Goal: Task Accomplishment & Management: Use online tool/utility

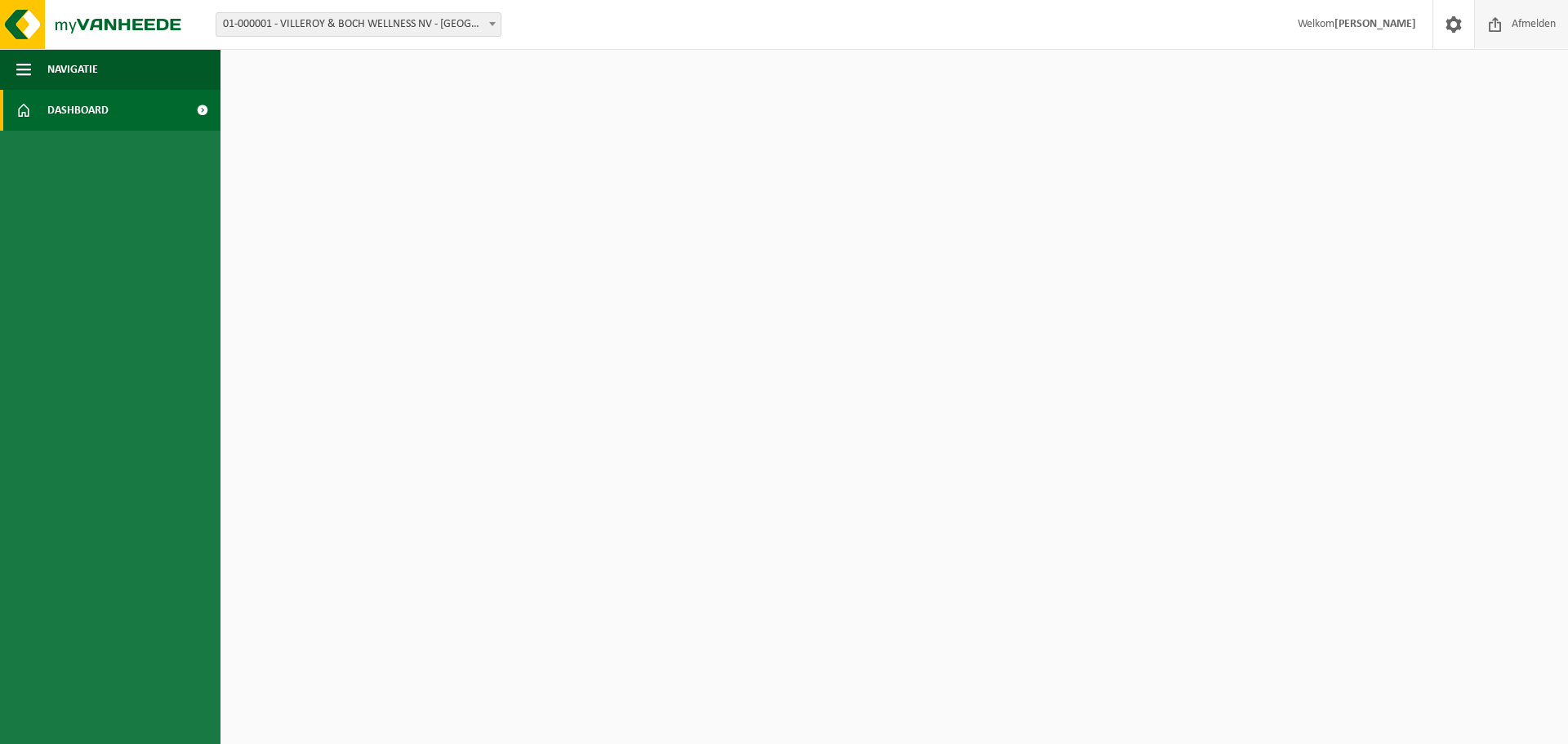
click at [1507, 32] on span "Afmelden" at bounding box center [1533, 24] width 52 height 48
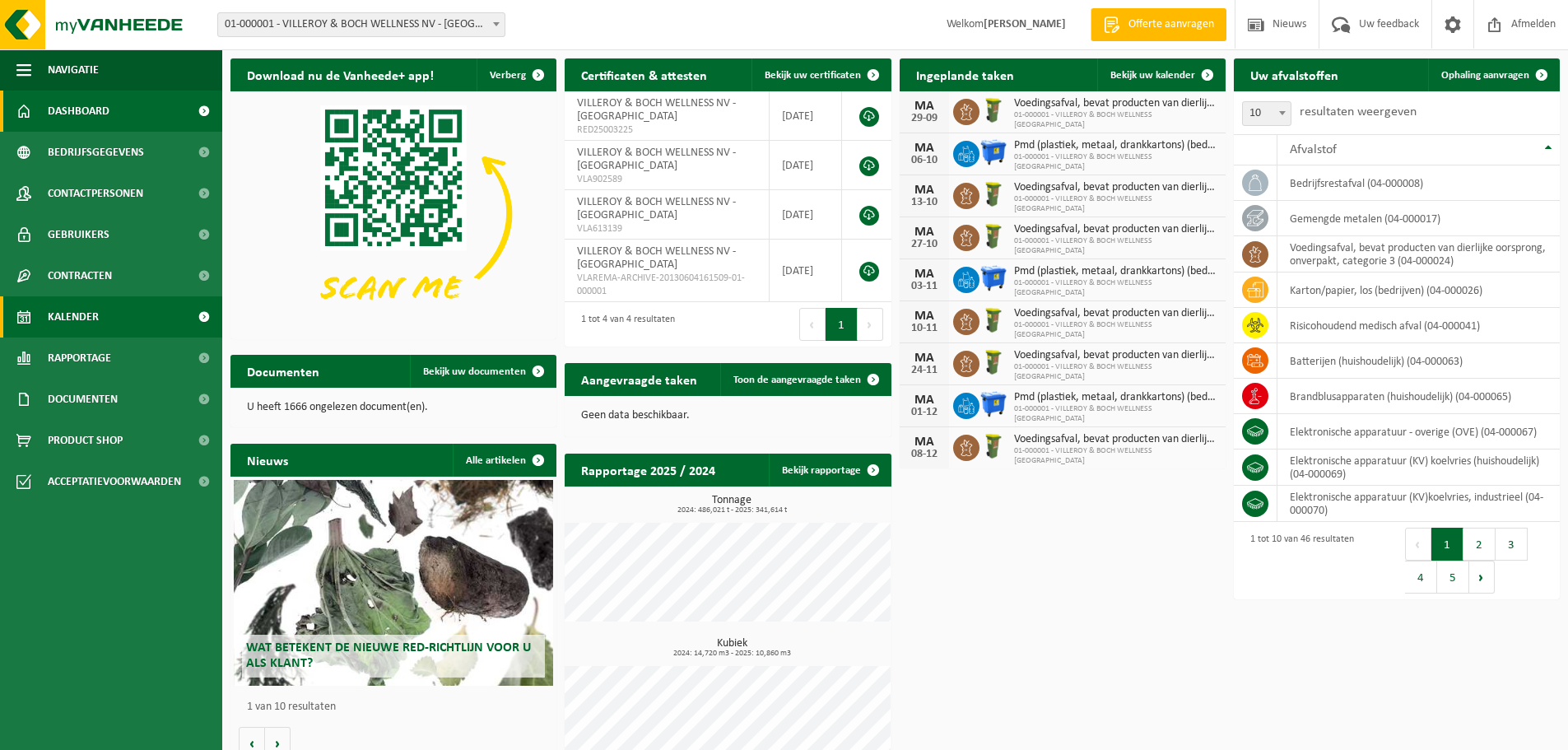
click at [85, 310] on span "Kalender" at bounding box center [73, 316] width 51 height 41
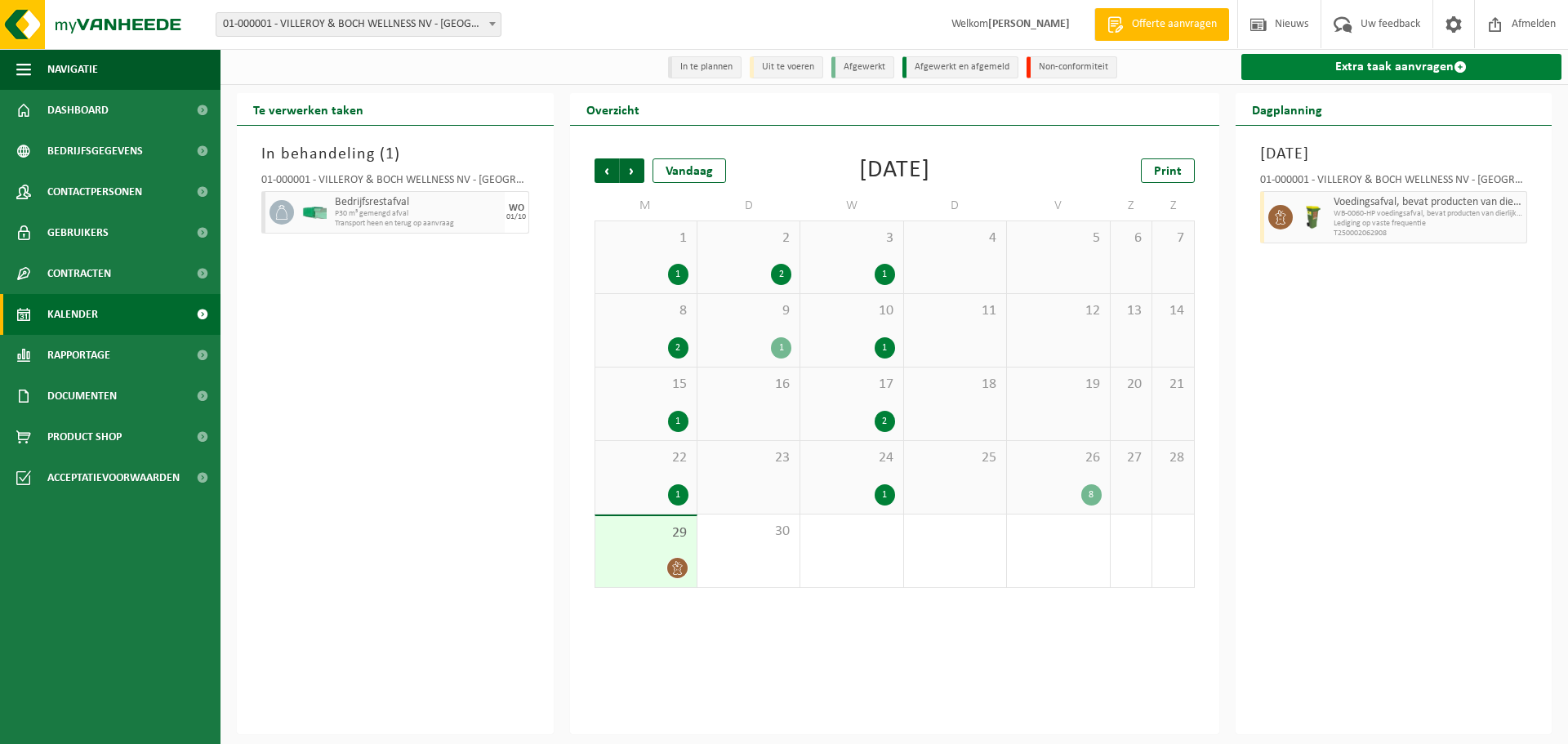
click at [1352, 69] on link "Extra taak aanvragen" at bounding box center [1402, 66] width 321 height 26
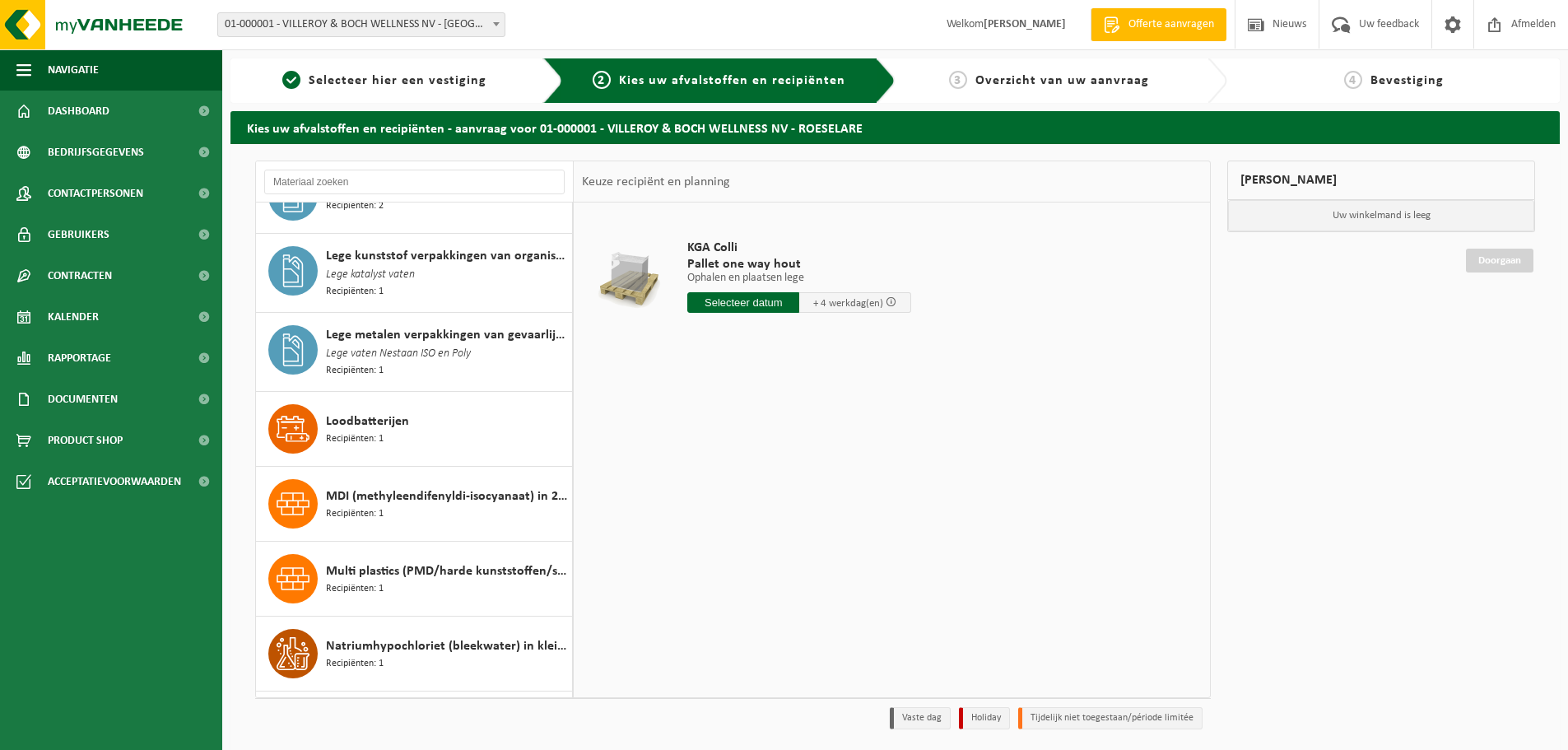
scroll to position [1399, 0]
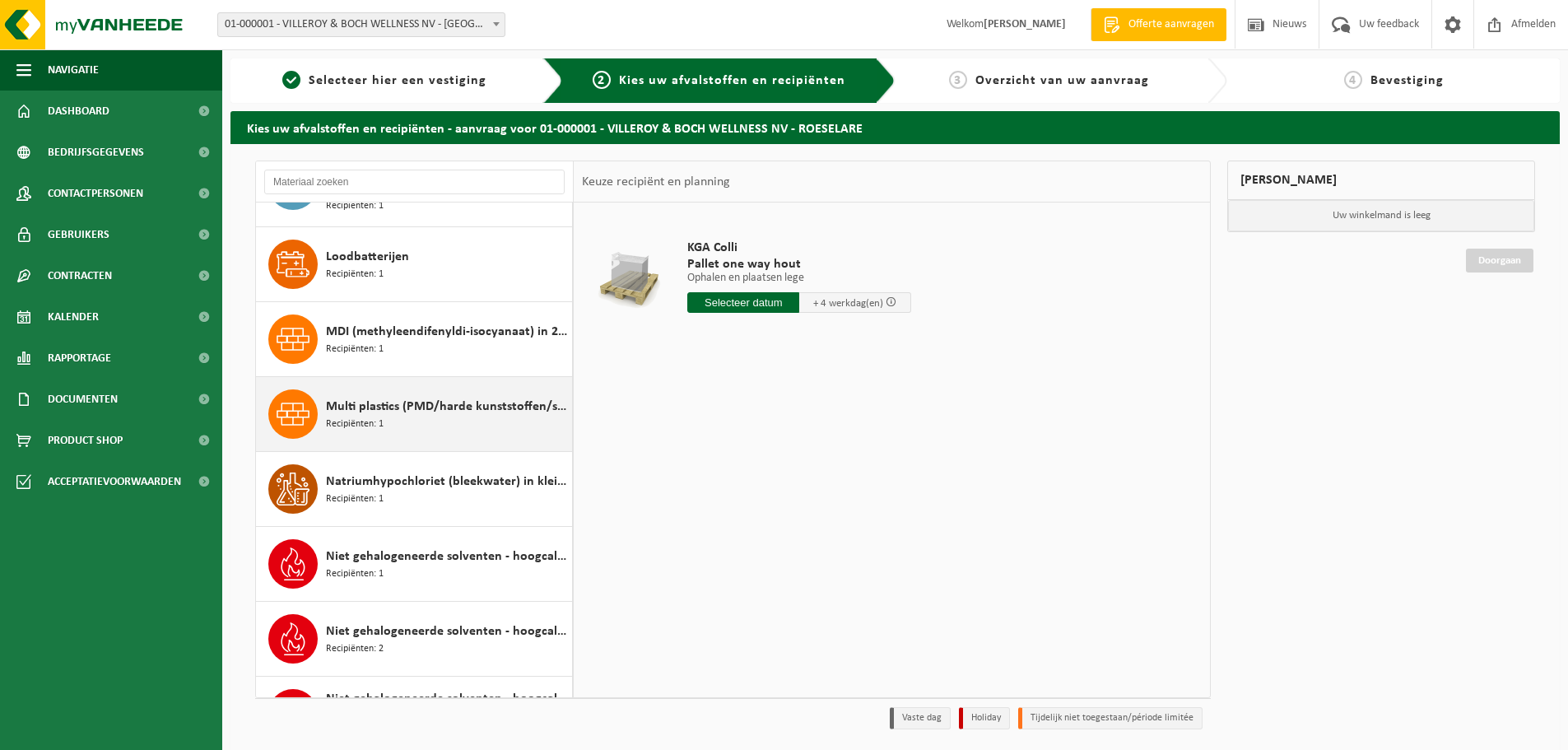
click at [420, 401] on span "Multi plastics (PMD/harde kunststoffen/spanbanden/EPS/folie naturel/folie gemen…" at bounding box center [447, 407] width 242 height 20
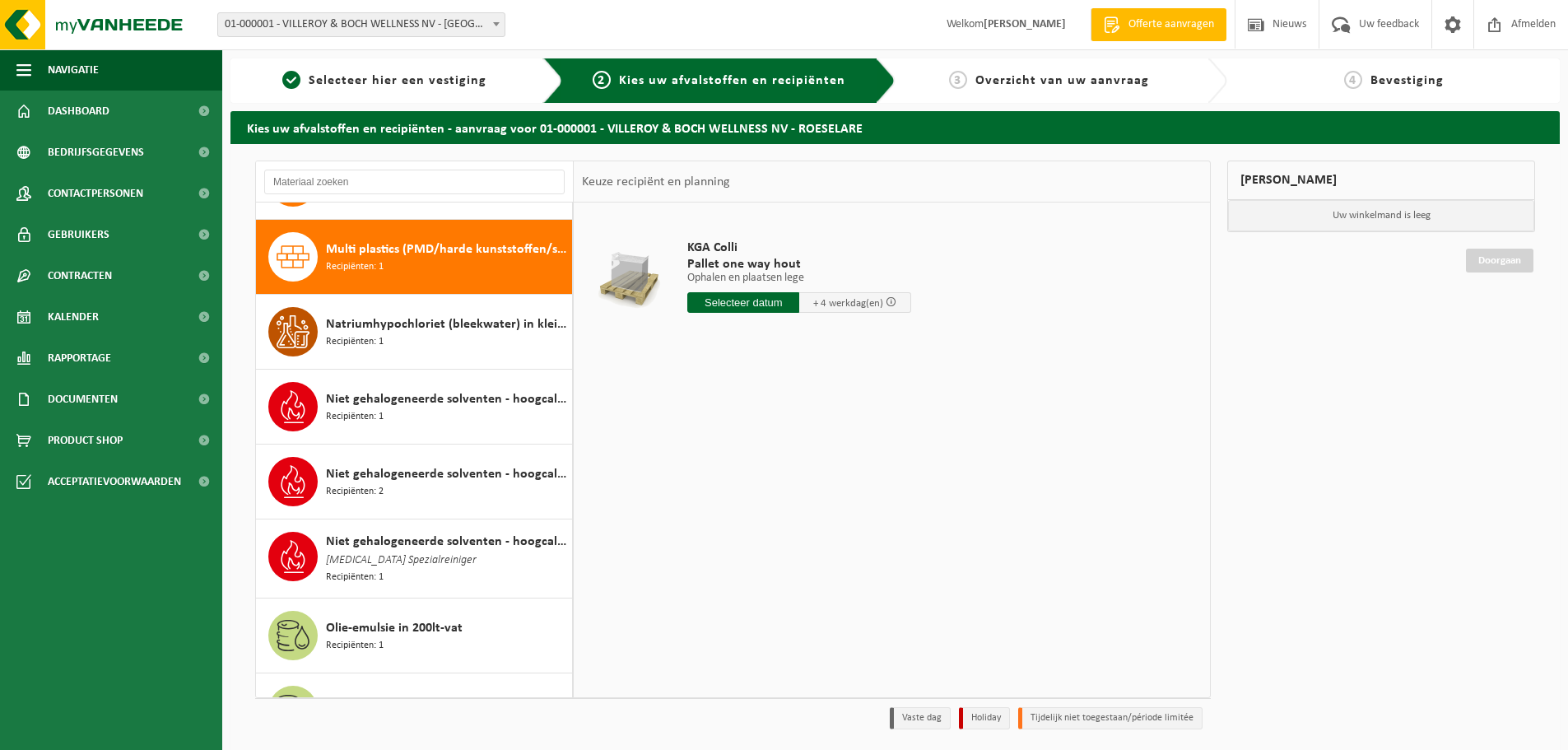
scroll to position [1651, 0]
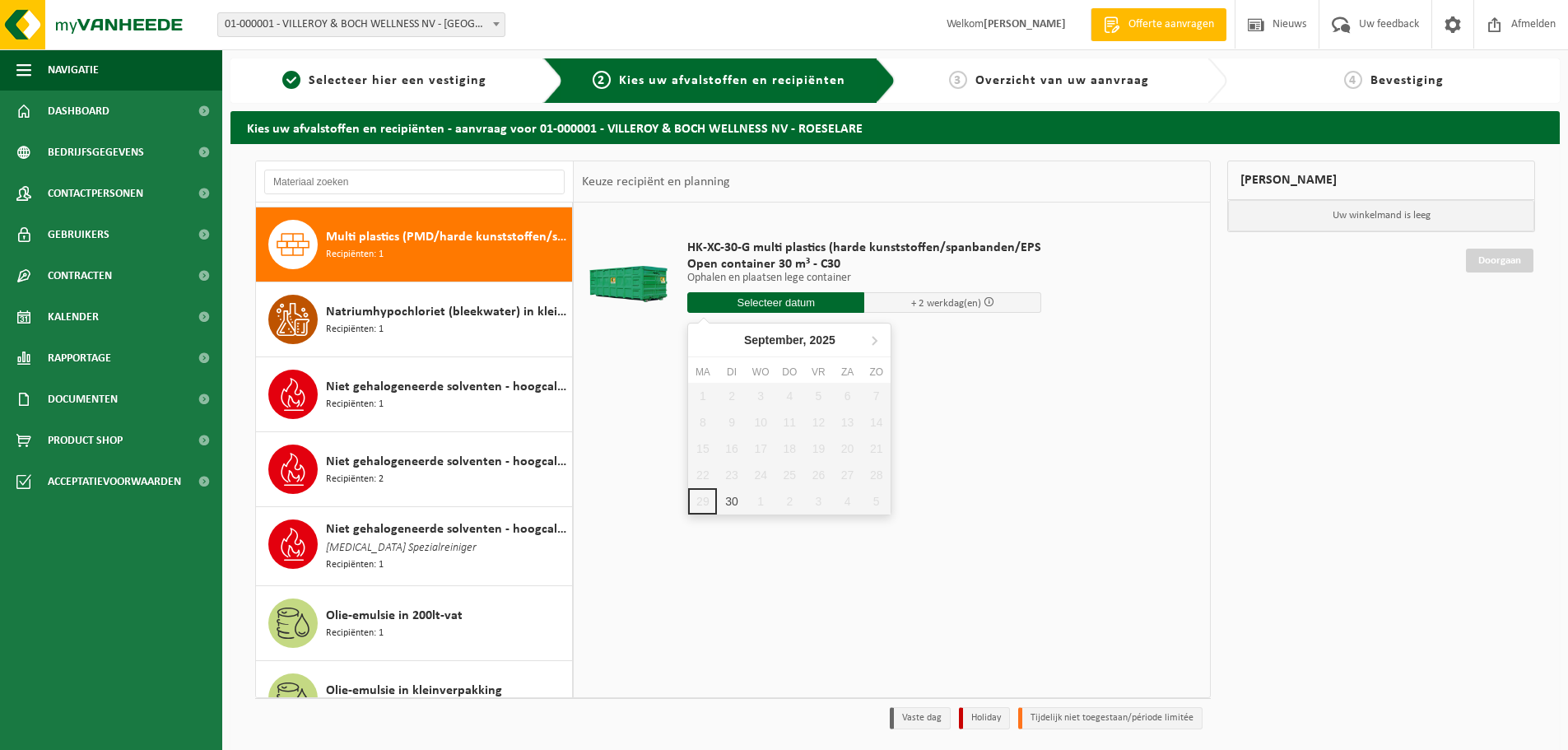
click at [741, 305] on input "text" at bounding box center [776, 303] width 177 height 20
click at [732, 503] on div "30" at bounding box center [731, 501] width 28 height 27
type input "Van 2025-09-30"
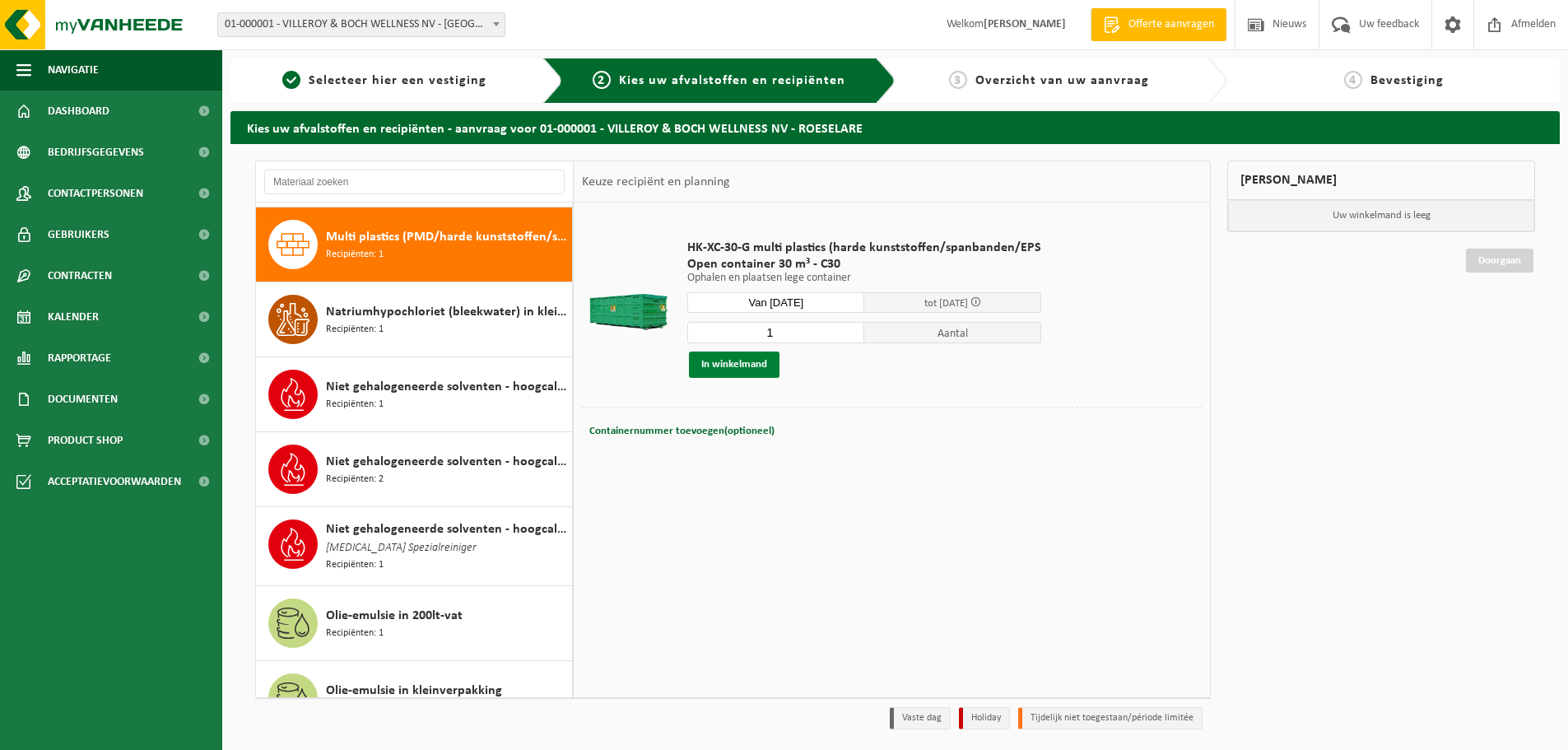
click at [711, 367] on button "In winkelmand" at bounding box center [734, 364] width 91 height 27
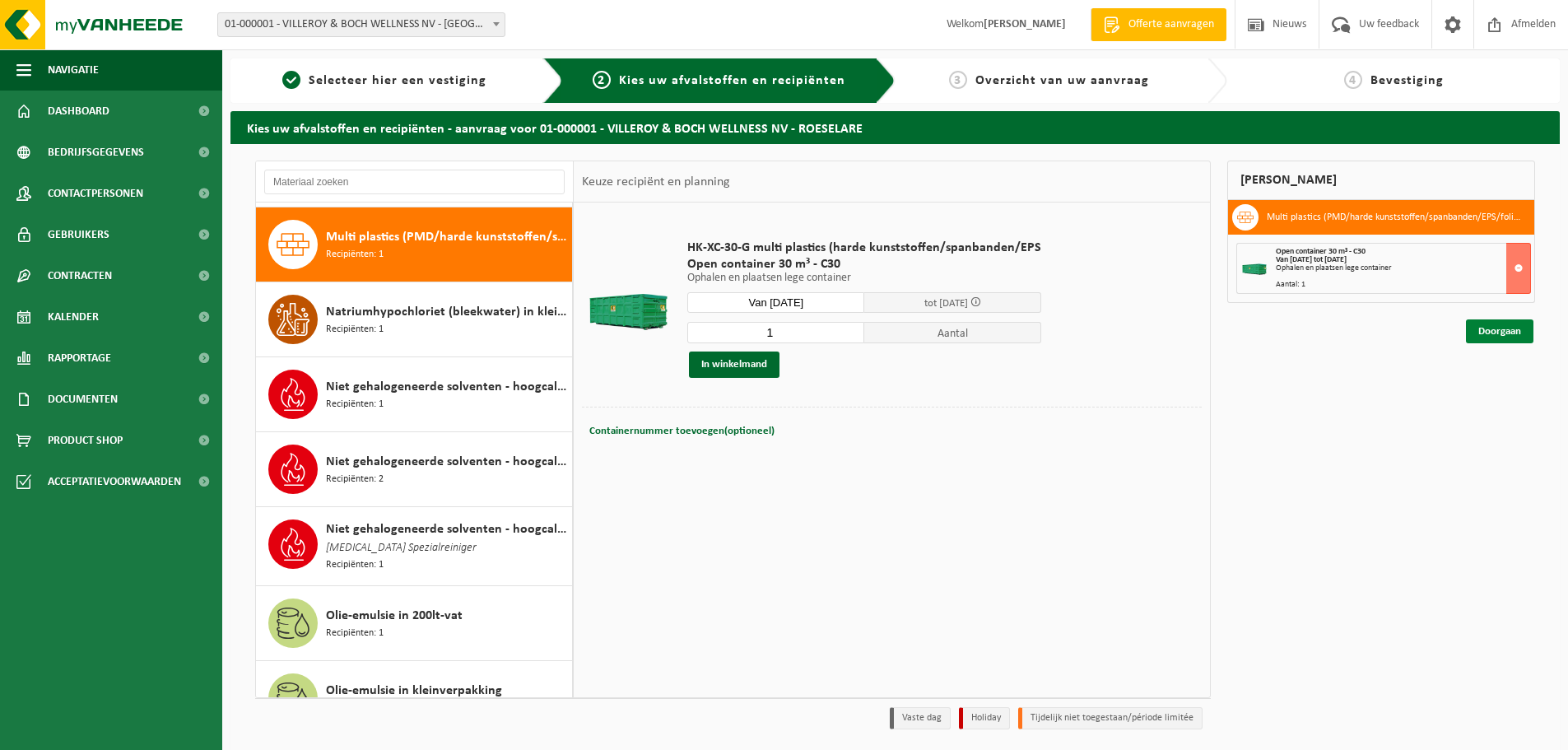
click at [1500, 336] on link "Doorgaan" at bounding box center [1500, 331] width 68 height 24
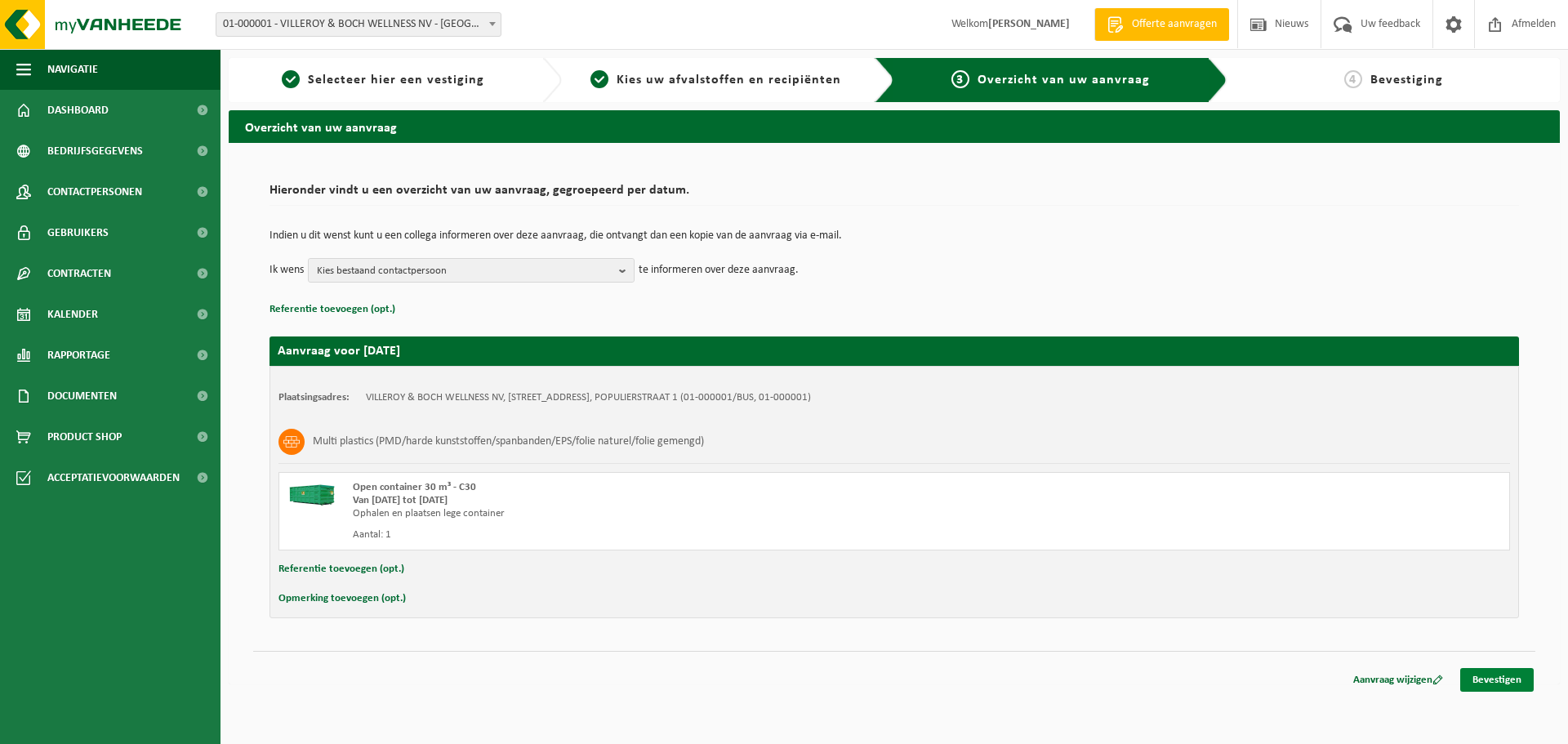
click at [1499, 680] on link "Bevestigen" at bounding box center [1496, 679] width 74 height 24
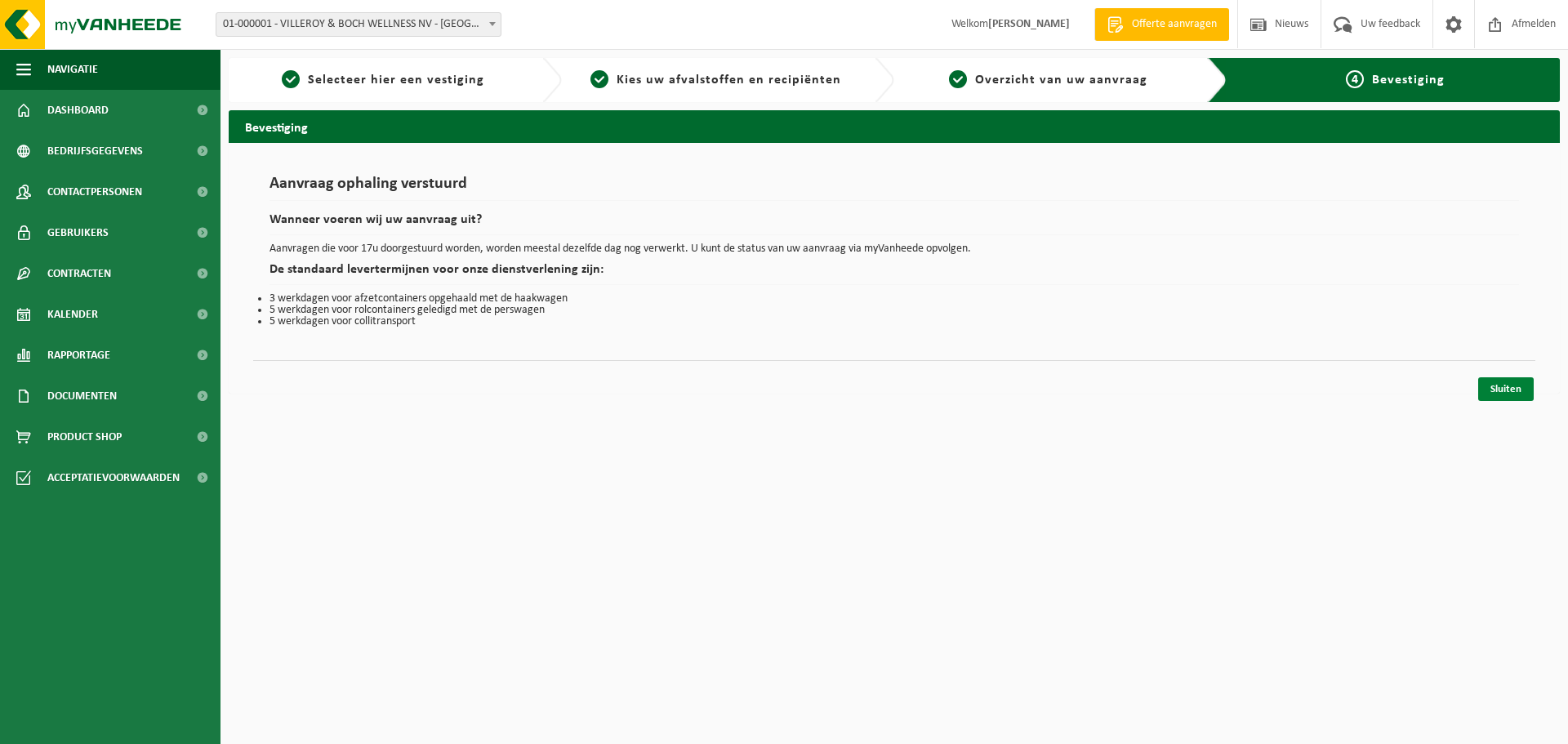
click at [1498, 394] on link "Sluiten" at bounding box center [1505, 389] width 55 height 24
